Goal: Information Seeking & Learning: Learn about a topic

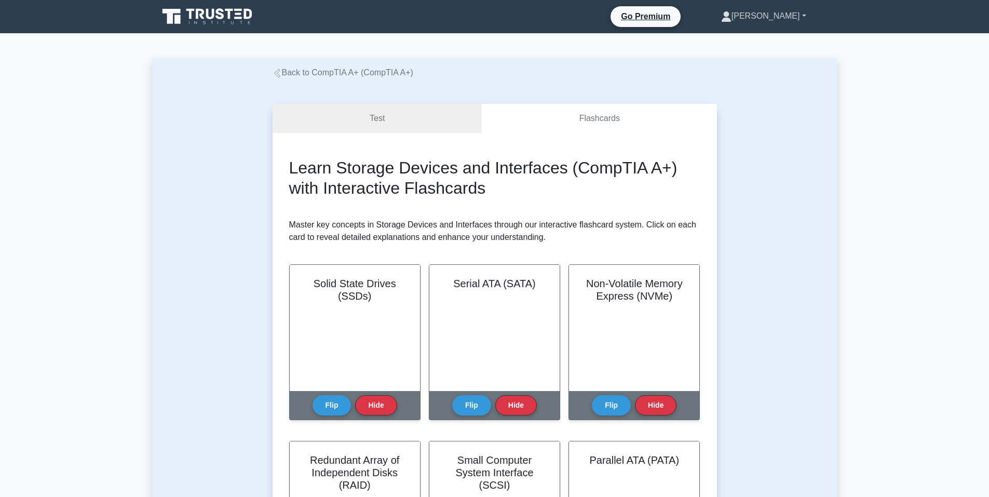
scroll to position [206, 0]
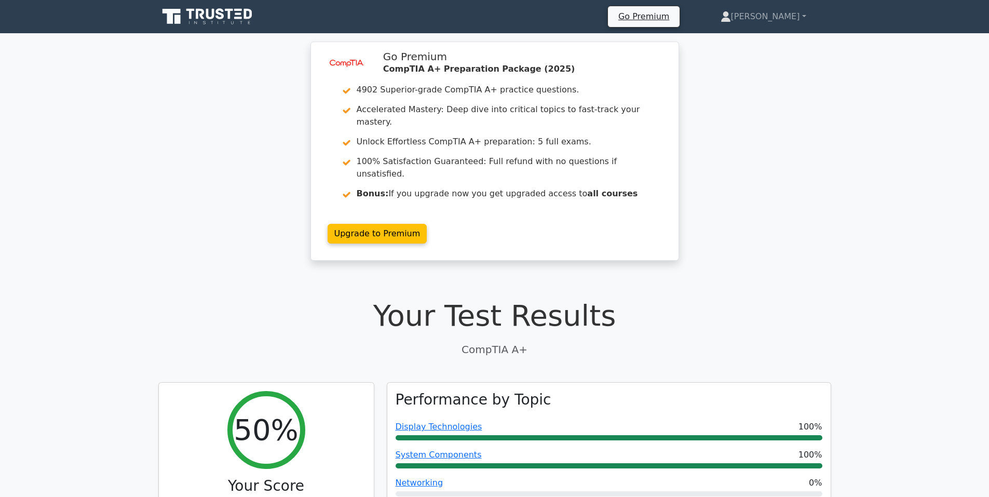
click at [216, 17] on icon at bounding box center [220, 13] width 8 height 11
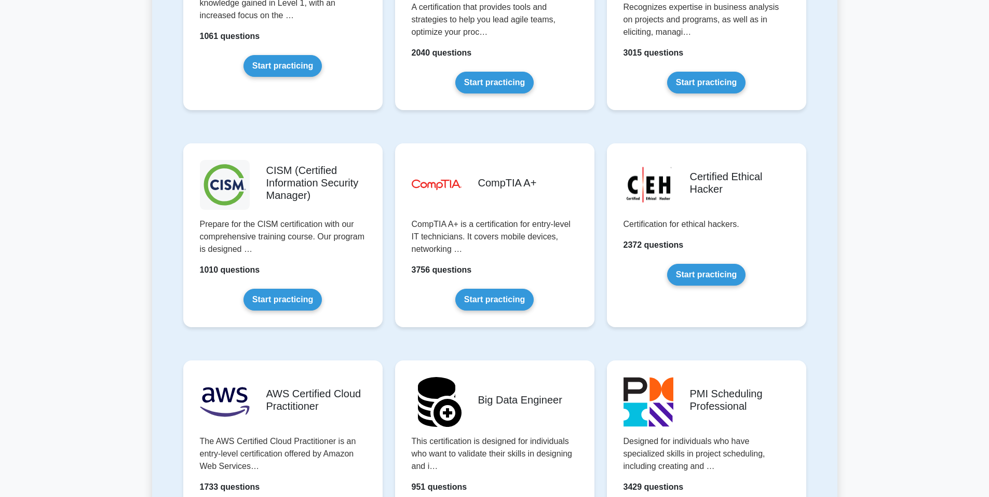
scroll to position [1402, 0]
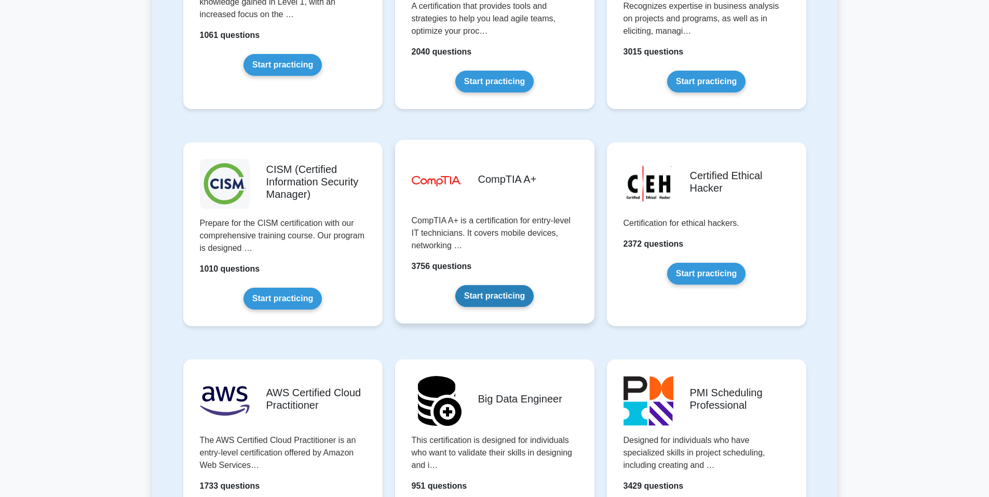
click at [498, 296] on link "Start practicing" at bounding box center [494, 296] width 78 height 22
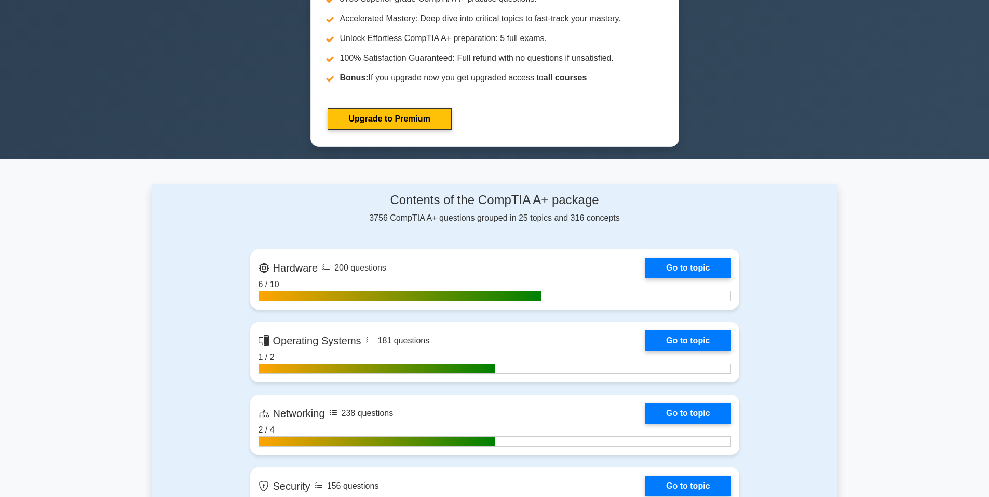
scroll to position [571, 0]
